Goal: Navigation & Orientation: Find specific page/section

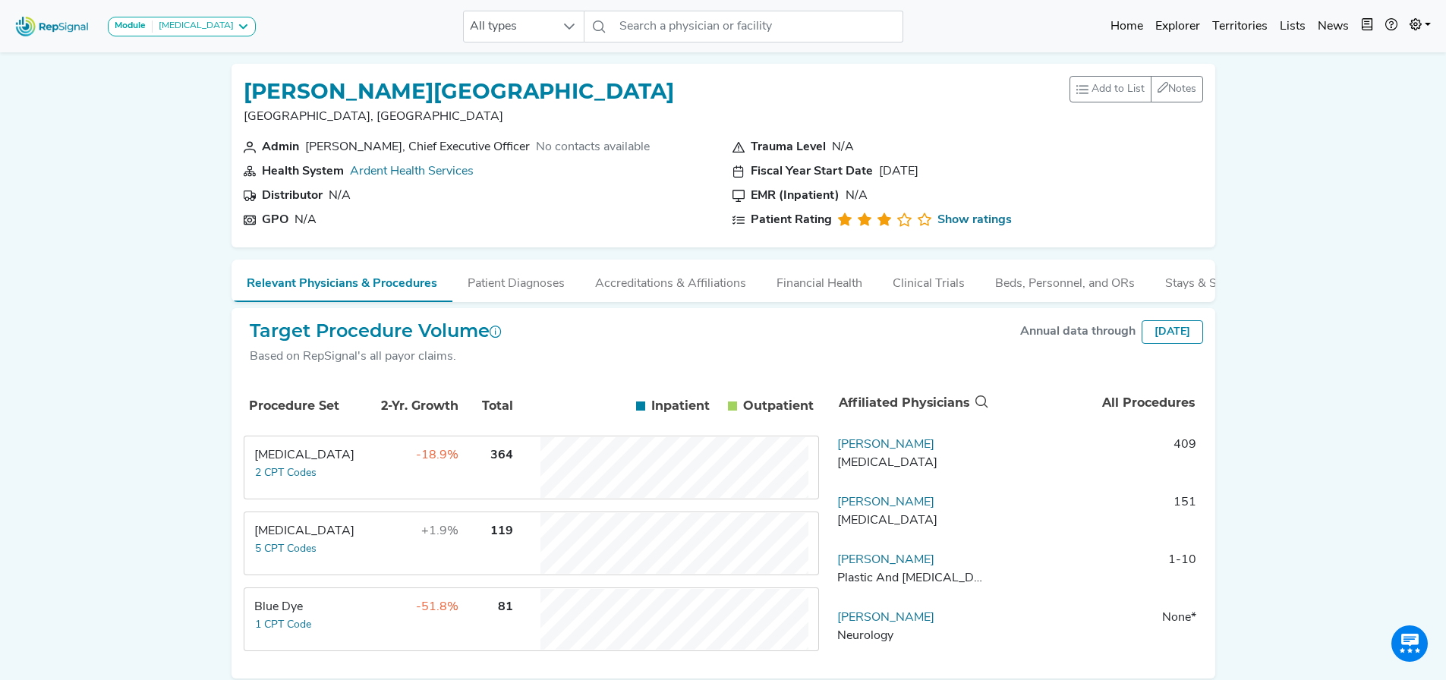
scroll to position [77, 0]
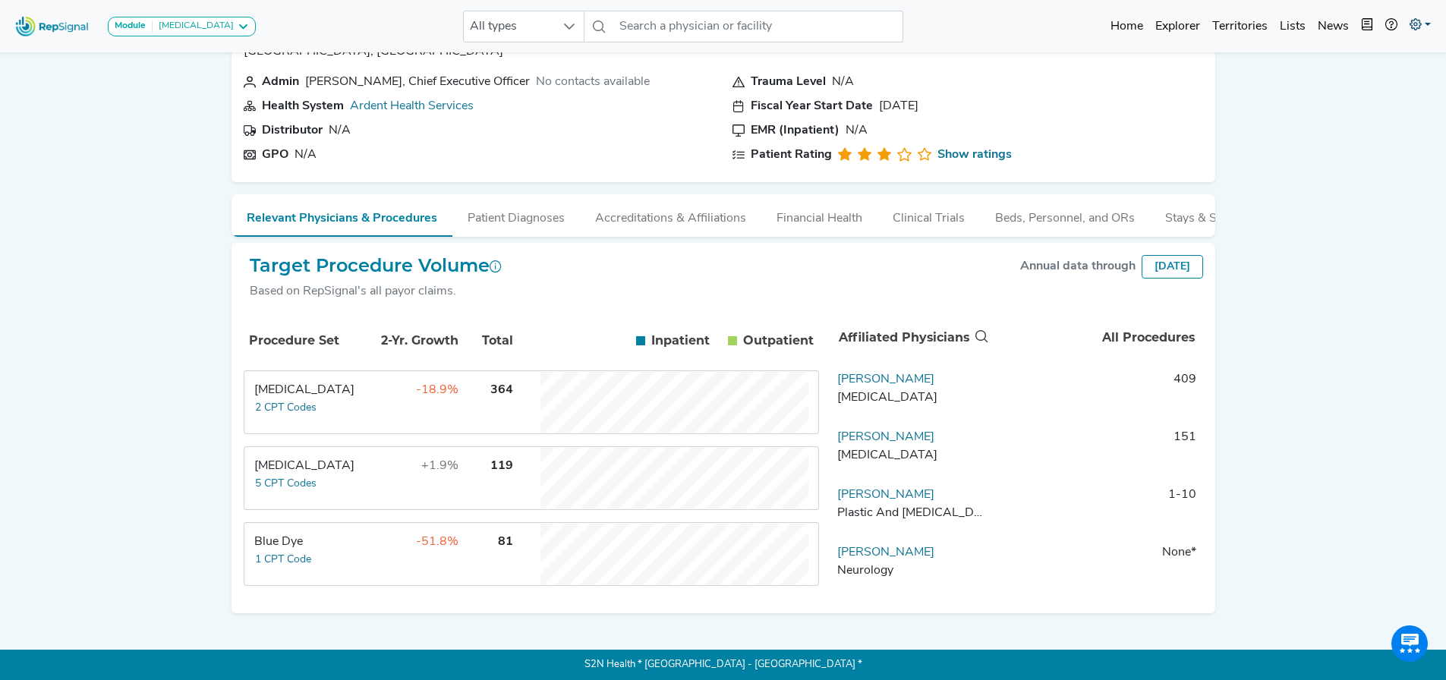
click at [1418, 18] on icon at bounding box center [1416, 24] width 12 height 12
click at [1353, 97] on link "Admin" at bounding box center [1377, 95] width 120 height 30
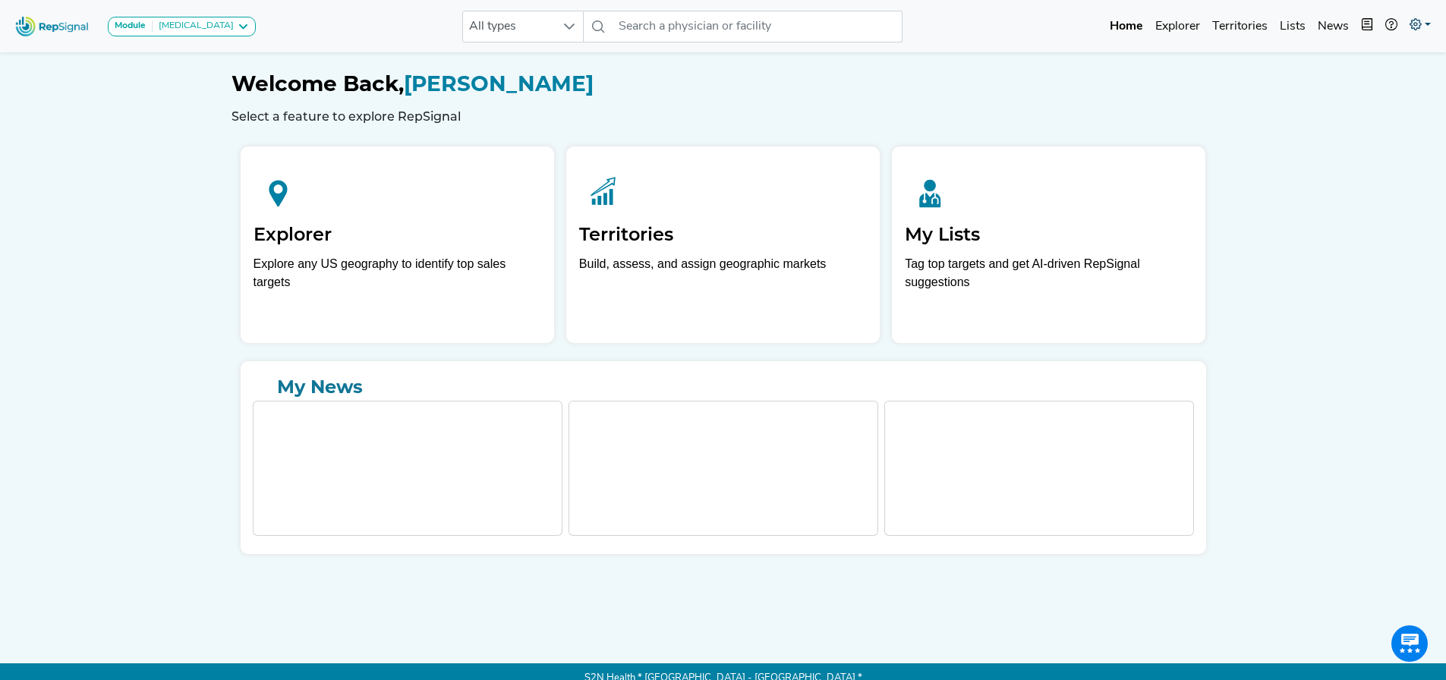
click at [1415, 24] on icon at bounding box center [1416, 24] width 12 height 12
click at [1345, 90] on link "Admin" at bounding box center [1377, 95] width 120 height 30
